Goal: Task Accomplishment & Management: Complete application form

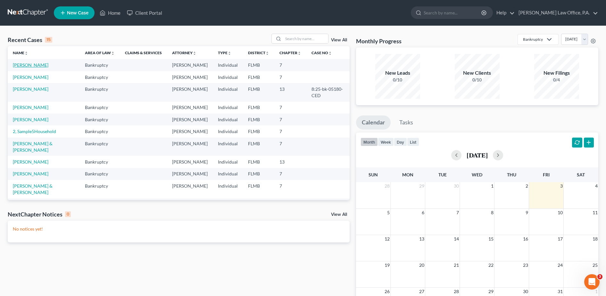
click at [25, 66] on link "[PERSON_NAME]" at bounding box center [31, 64] width 36 height 5
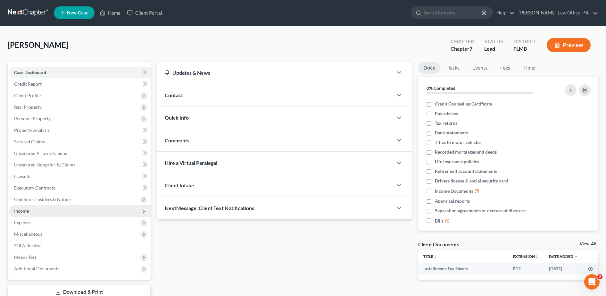
click at [23, 213] on span "Income" at bounding box center [21, 210] width 15 height 5
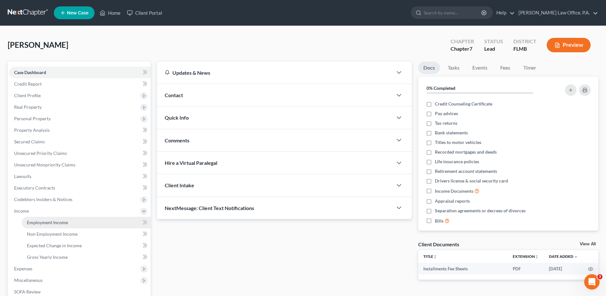
click at [45, 225] on link "Employment Income" at bounding box center [86, 223] width 129 height 12
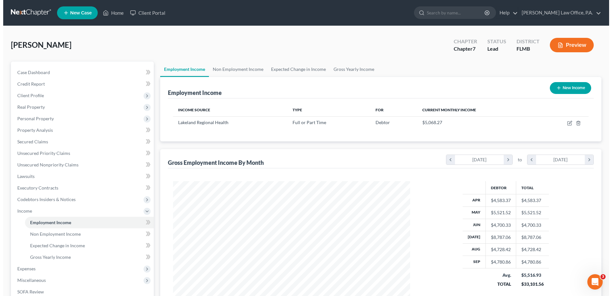
scroll to position [119, 250]
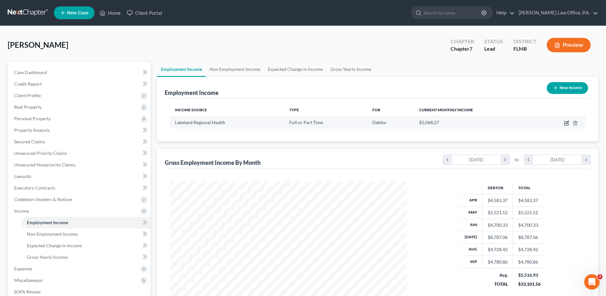
click at [568, 121] on icon "button" at bounding box center [566, 123] width 5 height 5
select select "0"
select select "9"
select select "2"
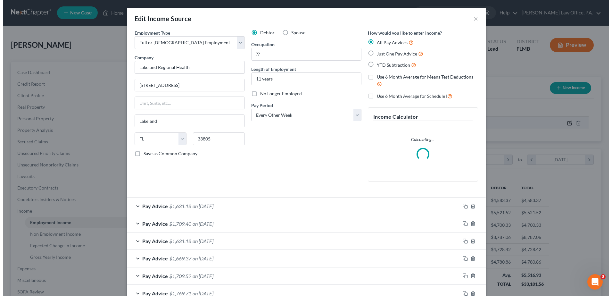
scroll to position [120, 253]
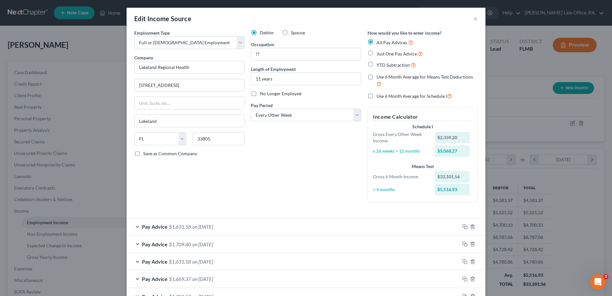
click at [406, 76] on span "Use 6 Month Average for Means Test Deductions" at bounding box center [425, 76] width 96 height 5
click at [383, 76] on input "Use 6 Month Average for Means Test Deductions" at bounding box center [381, 76] width 4 height 4
click at [407, 76] on span "Use 6 Month Average for Means Test Deductions" at bounding box center [425, 76] width 96 height 5
click at [383, 76] on input "Use 6 Month Average for Means Test Deductions" at bounding box center [381, 76] width 4 height 4
click at [386, 76] on span "Use 6 Month Average for Means Test Deductions" at bounding box center [425, 76] width 96 height 5
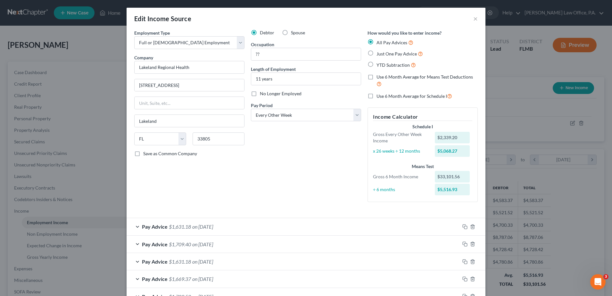
click at [383, 76] on input "Use 6 Month Average for Means Test Deductions" at bounding box center [381, 76] width 4 height 4
checkbox input "true"
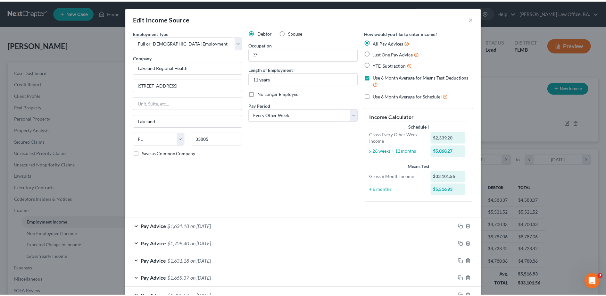
scroll to position [219, 0]
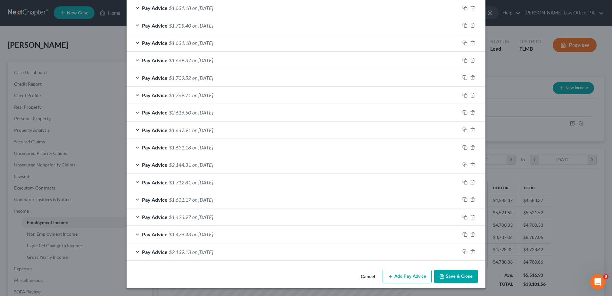
click at [449, 275] on button "Save & Close" at bounding box center [456, 276] width 44 height 13
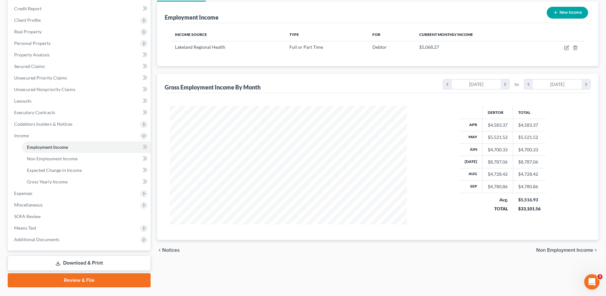
scroll to position [91, 0]
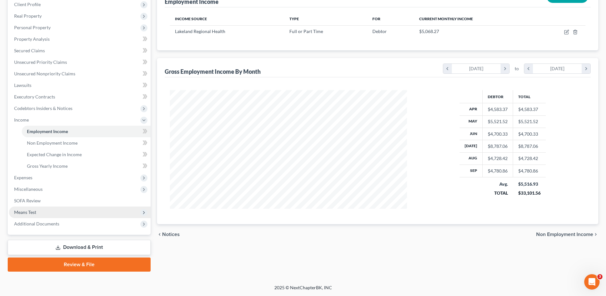
click at [54, 211] on span "Means Test" at bounding box center [80, 212] width 142 height 12
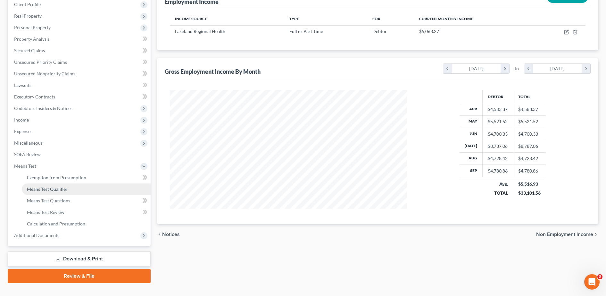
click at [63, 190] on span "Means Test Qualifier" at bounding box center [47, 188] width 41 height 5
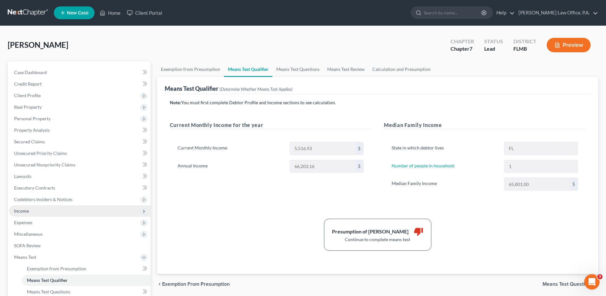
click at [50, 211] on span "Income" at bounding box center [80, 211] width 142 height 12
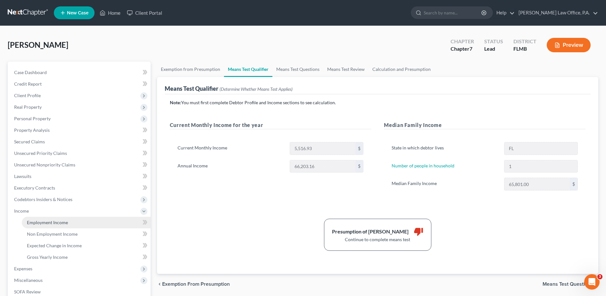
click at [55, 218] on link "Employment Income" at bounding box center [86, 223] width 129 height 12
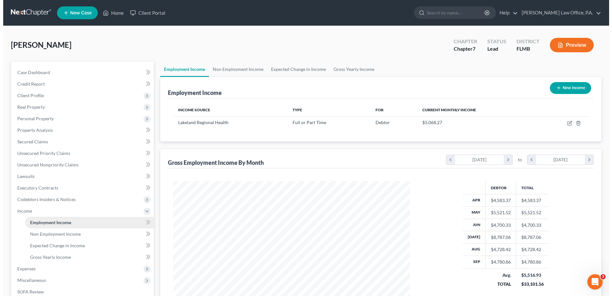
scroll to position [119, 250]
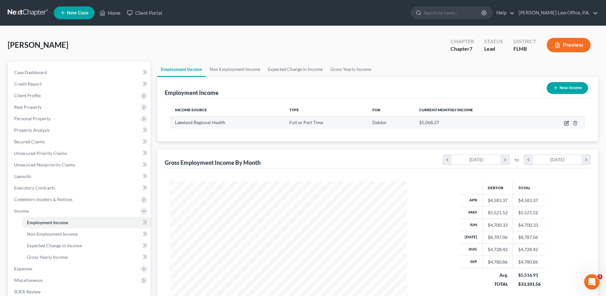
click at [567, 125] on icon "button" at bounding box center [566, 123] width 5 height 5
select select "0"
select select "9"
select select "2"
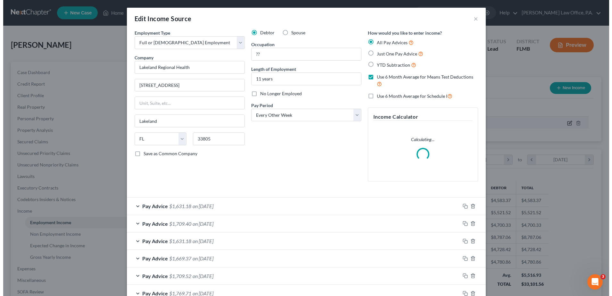
scroll to position [120, 253]
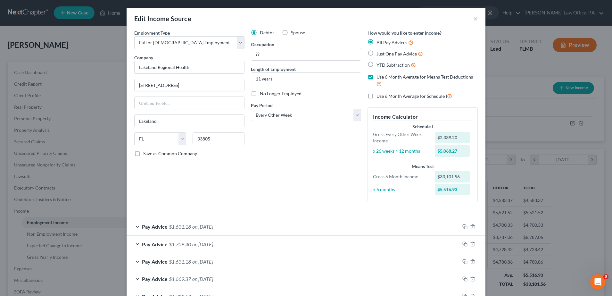
click at [377, 78] on label "Use 6 Month Average for Means Test Deductions" at bounding box center [427, 81] width 101 height 14
click at [379, 78] on input "Use 6 Month Average for Means Test Deductions" at bounding box center [381, 76] width 4 height 4
click at [377, 77] on label "Use 6 Month Average for Means Test Deductions" at bounding box center [427, 81] width 101 height 14
click at [379, 77] on input "Use 6 Month Average for Means Test Deductions" at bounding box center [381, 76] width 4 height 4
click at [377, 77] on label "Use 6 Month Average for Means Test Deductions" at bounding box center [427, 81] width 101 height 14
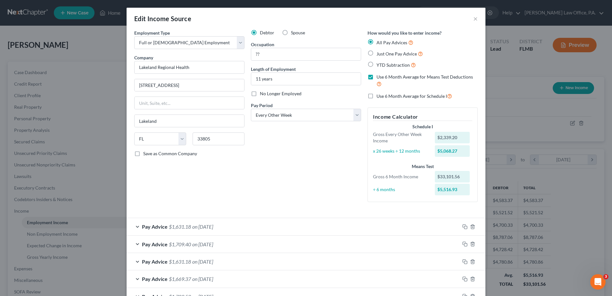
click at [379, 77] on input "Use 6 Month Average for Means Test Deductions" at bounding box center [381, 76] width 4 height 4
checkbox input "false"
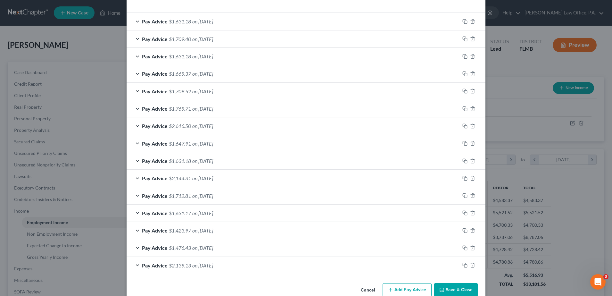
scroll to position [219, 0]
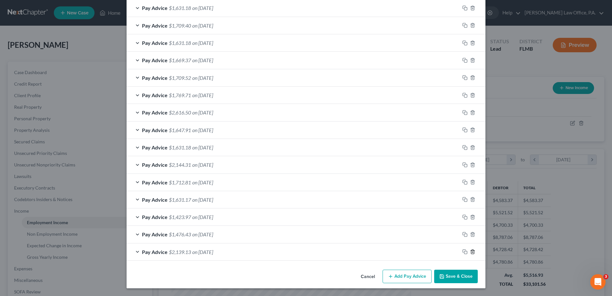
click at [470, 252] on icon "button" at bounding box center [472, 251] width 5 height 5
click at [471, 250] on icon "button" at bounding box center [472, 252] width 3 height 4
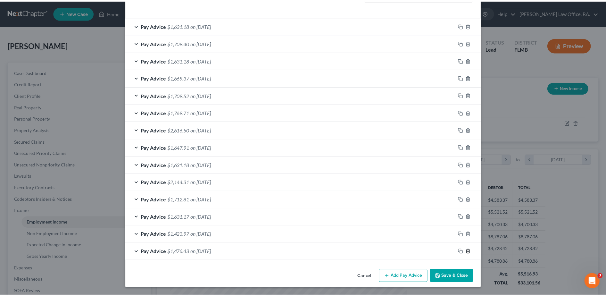
scroll to position [184, 0]
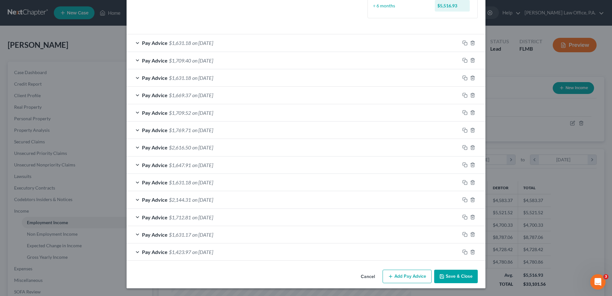
click at [462, 275] on button "Save & Close" at bounding box center [456, 276] width 44 height 13
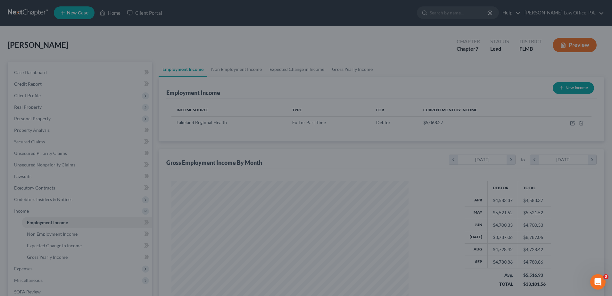
scroll to position [320461, 320329]
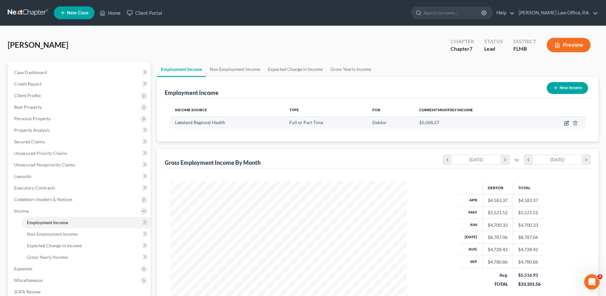
click at [567, 123] on icon "button" at bounding box center [566, 123] width 5 height 5
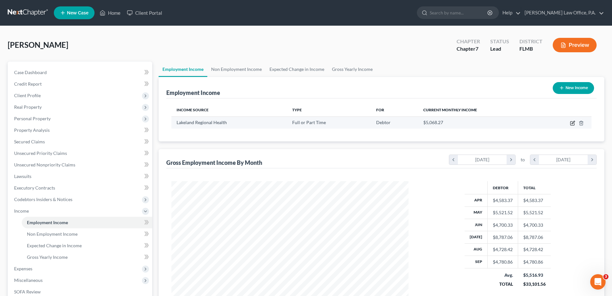
select select "0"
select select "9"
select select "2"
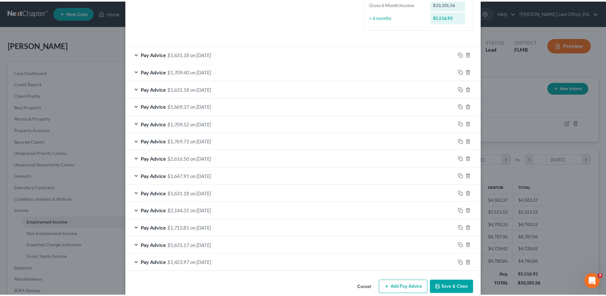
scroll to position [172, 0]
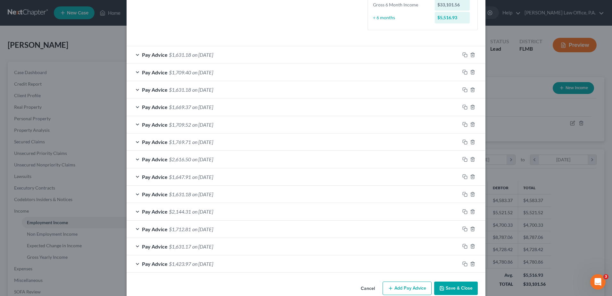
click at [452, 285] on button "Save & Close" at bounding box center [456, 287] width 44 height 13
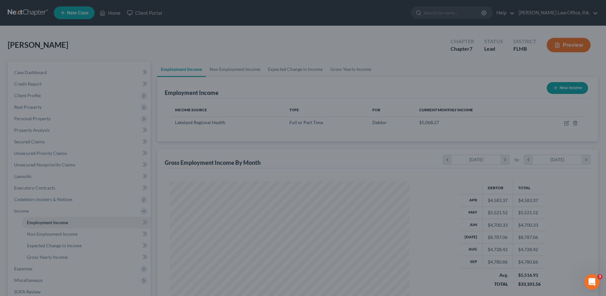
scroll to position [320461, 320329]
